Goal: Navigation & Orientation: Find specific page/section

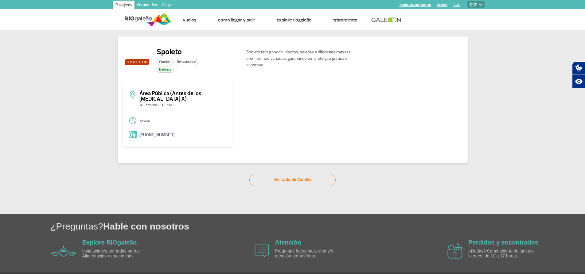
select select "es"
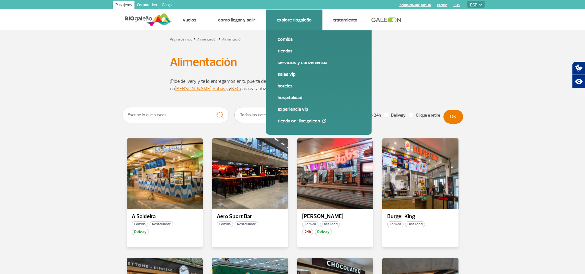
click at [286, 52] on link "Tiendas" at bounding box center [319, 51] width 82 height 7
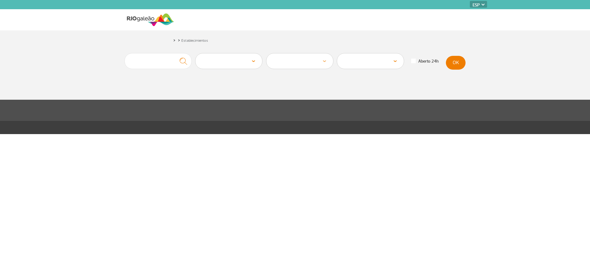
select select "es"
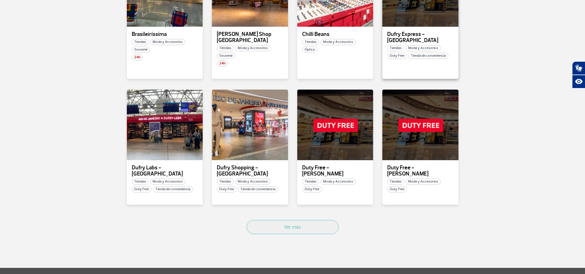
scroll to position [307, 0]
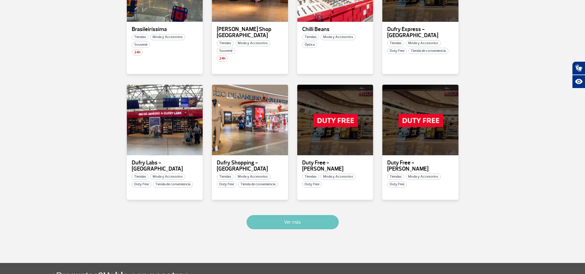
click at [297, 218] on button "Ver más" at bounding box center [293, 222] width 92 height 14
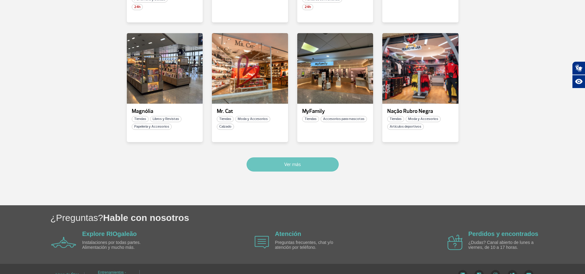
click at [306, 158] on button "Ver más" at bounding box center [293, 165] width 92 height 14
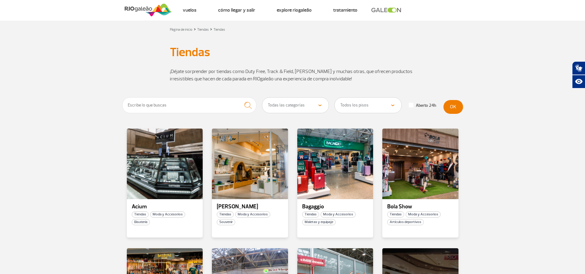
scroll to position [0, 0]
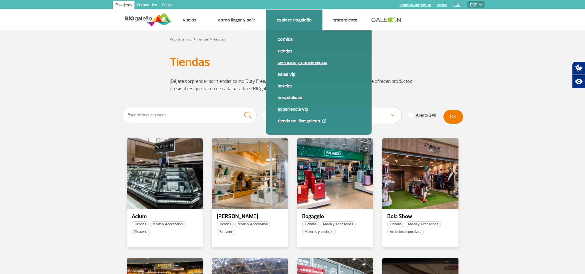
click at [308, 60] on link "Servicios y Conveniencia" at bounding box center [319, 62] width 82 height 7
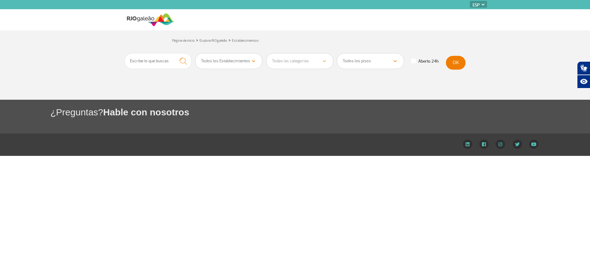
select select "es"
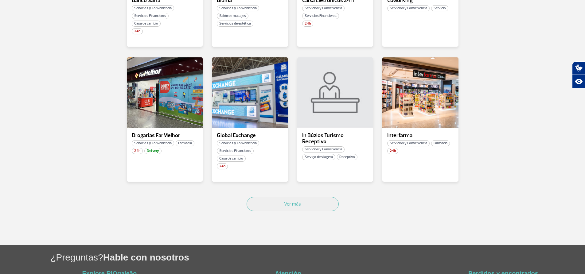
scroll to position [338, 0]
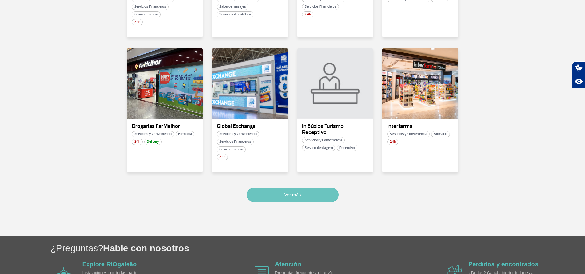
click at [278, 199] on button "Ver más" at bounding box center [293, 195] width 92 height 14
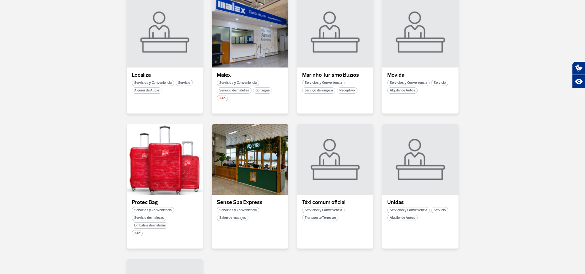
scroll to position [436, 0]
